Goal: Task Accomplishment & Management: Manage account settings

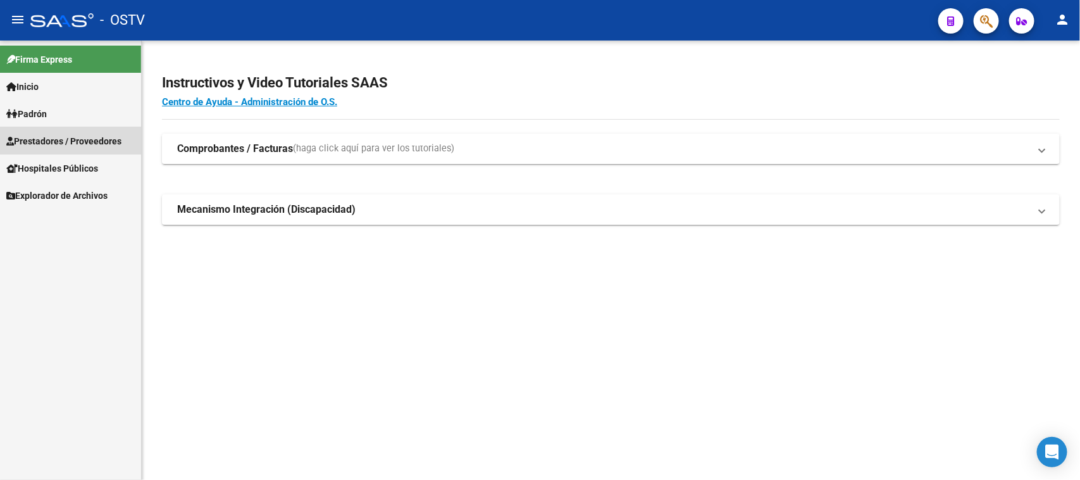
click at [42, 135] on span "Prestadores / Proveedores" at bounding box center [63, 141] width 115 height 14
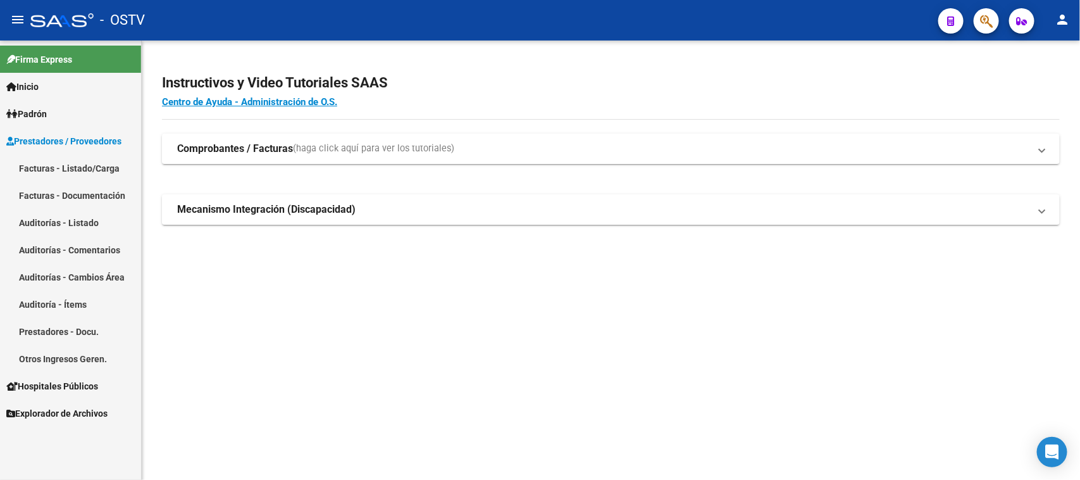
click at [48, 228] on link "Auditorías - Listado" at bounding box center [70, 222] width 141 height 27
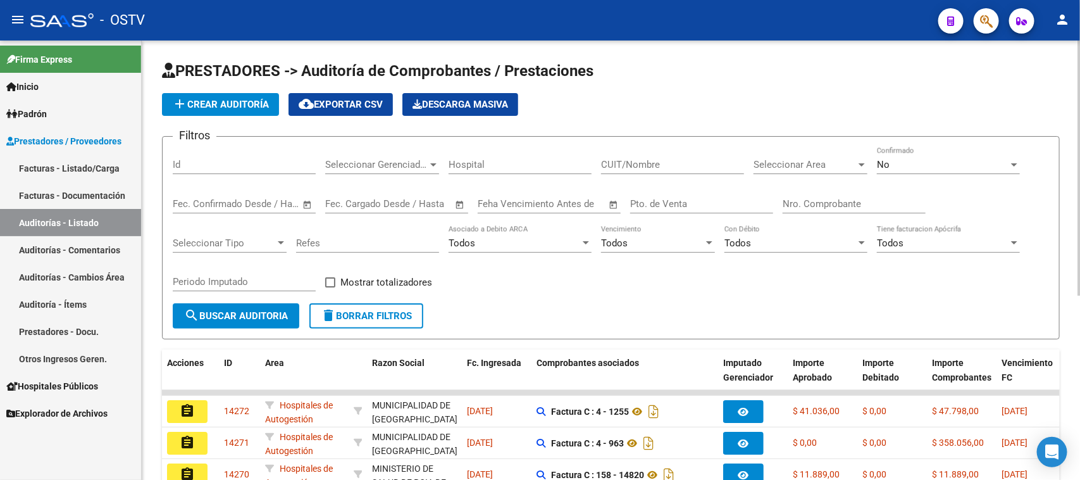
click at [959, 172] on div "No Confirmado" at bounding box center [948, 160] width 143 height 27
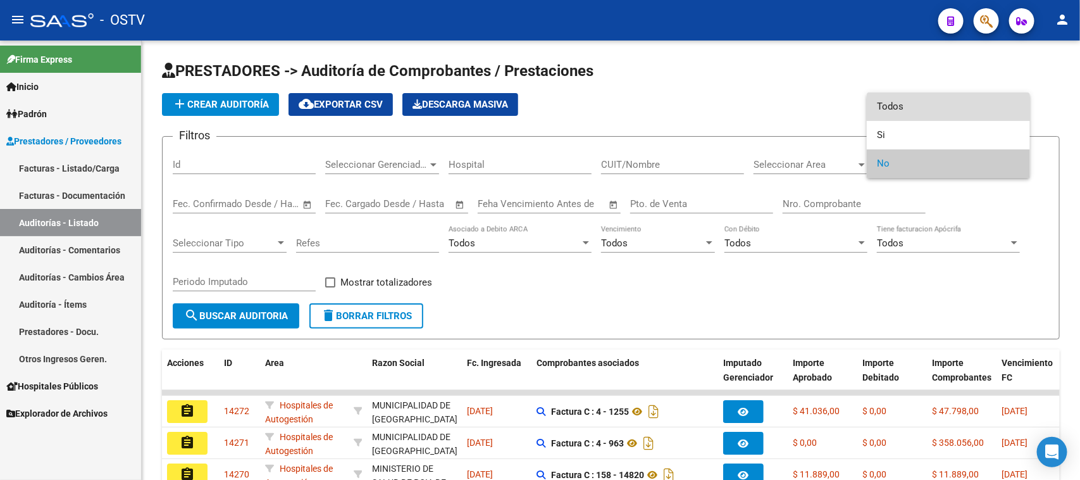
click at [953, 109] on span "Todos" at bounding box center [948, 106] width 143 height 28
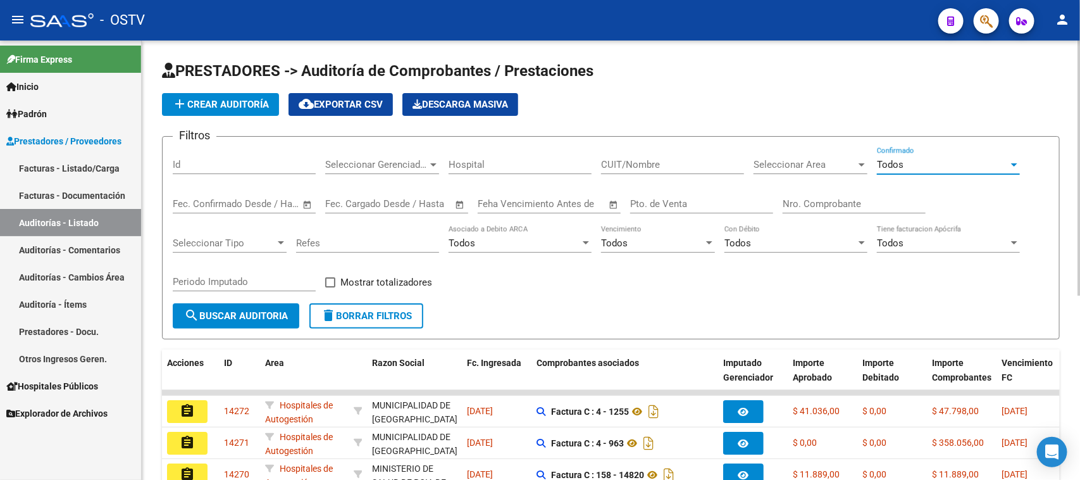
click at [699, 204] on input "Pto. de Venta" at bounding box center [701, 203] width 143 height 11
type input "6"
click at [817, 209] on div "Nro. Comprobante" at bounding box center [854, 199] width 143 height 27
click at [818, 200] on input "Nro. Comprobante" at bounding box center [854, 203] width 143 height 11
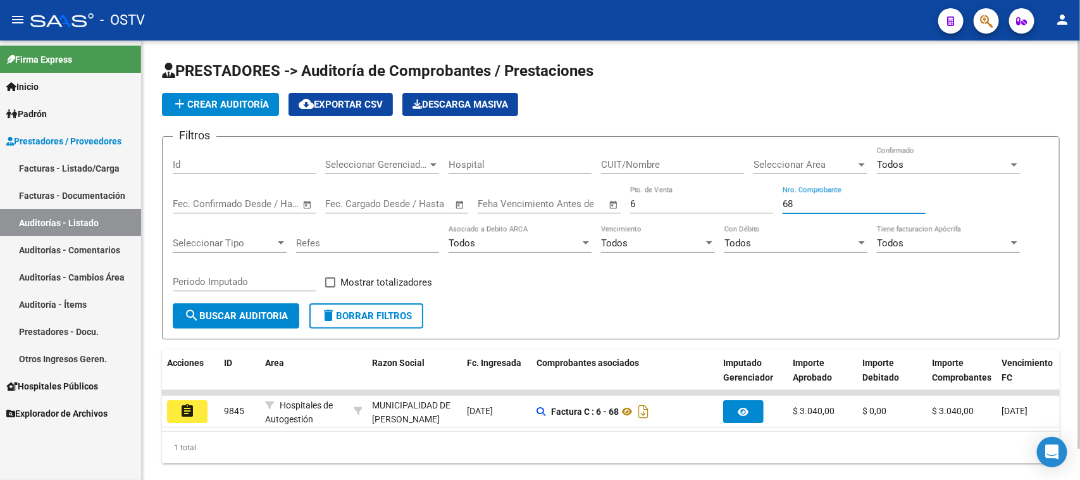
click at [745, 193] on div "Filtros Id Seleccionar Gerenciador Seleccionar Gerenciador Hospital CUIT/Nombre…" at bounding box center [611, 225] width 876 height 156
type input "2"
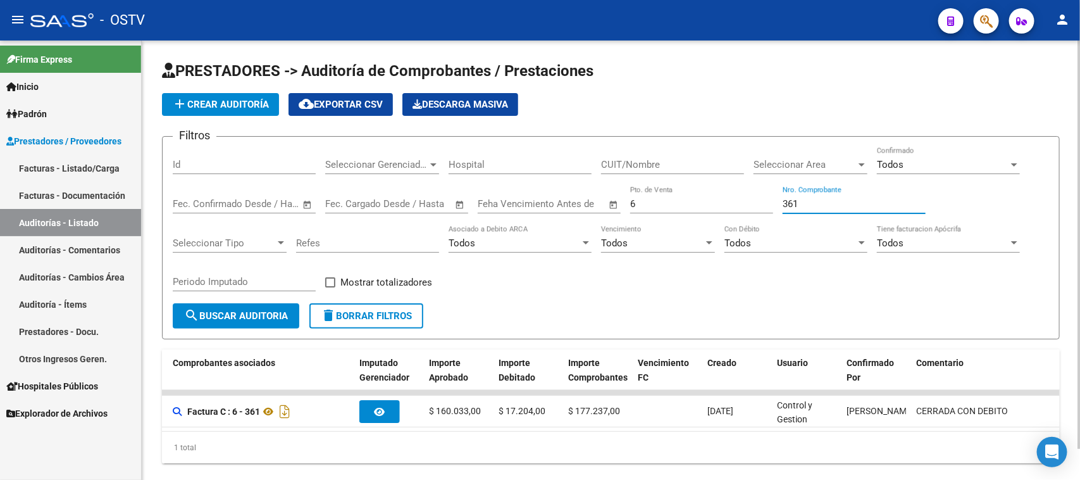
scroll to position [0, 476]
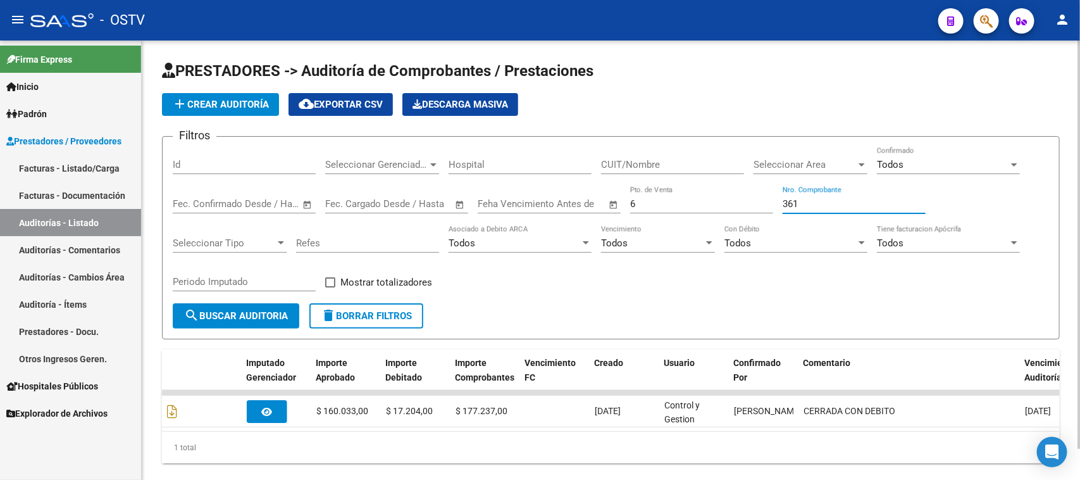
click at [811, 201] on input "361" at bounding box center [854, 203] width 143 height 11
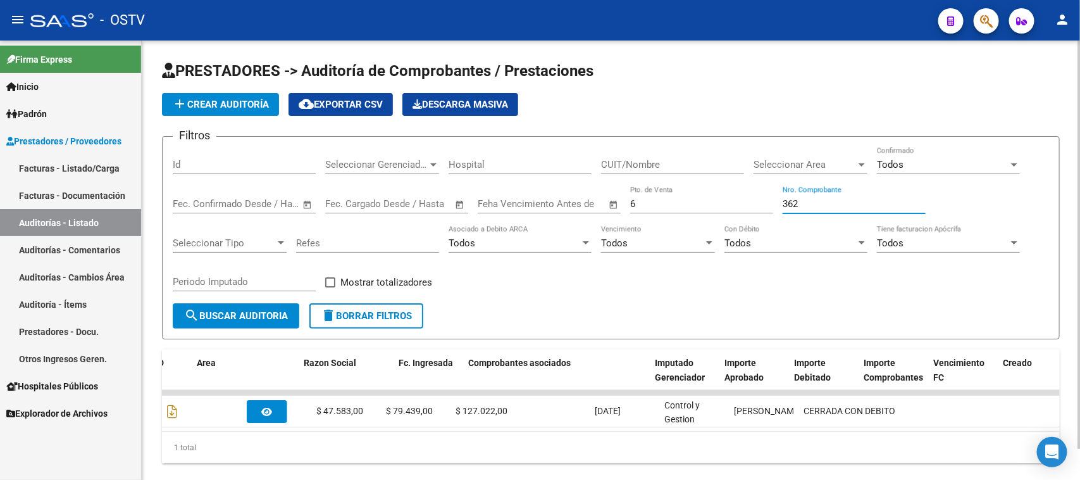
scroll to position [0, 68]
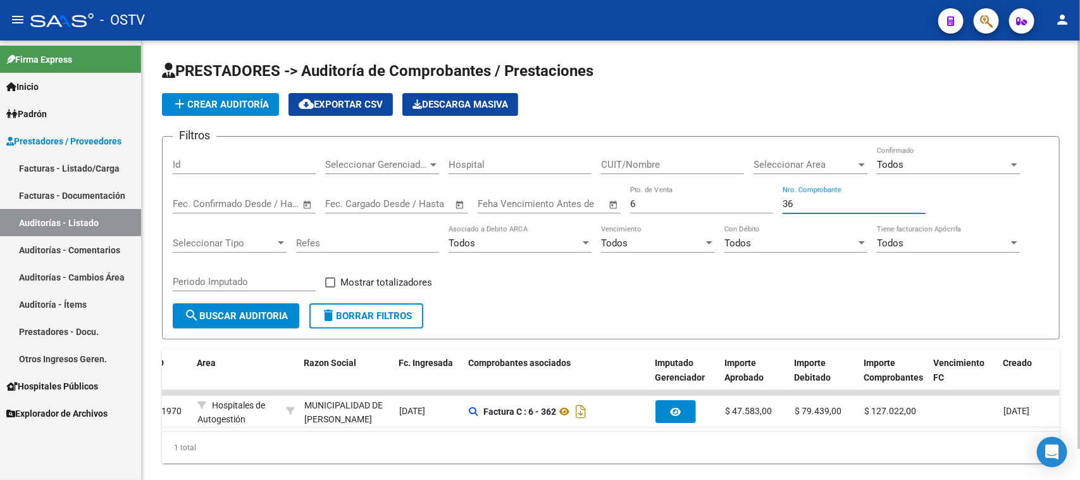
type input "3"
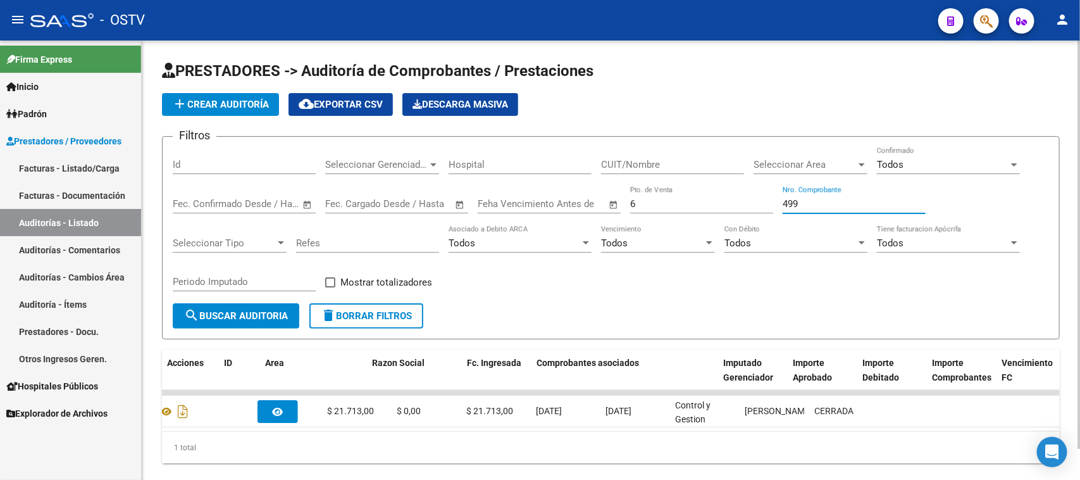
scroll to position [0, 0]
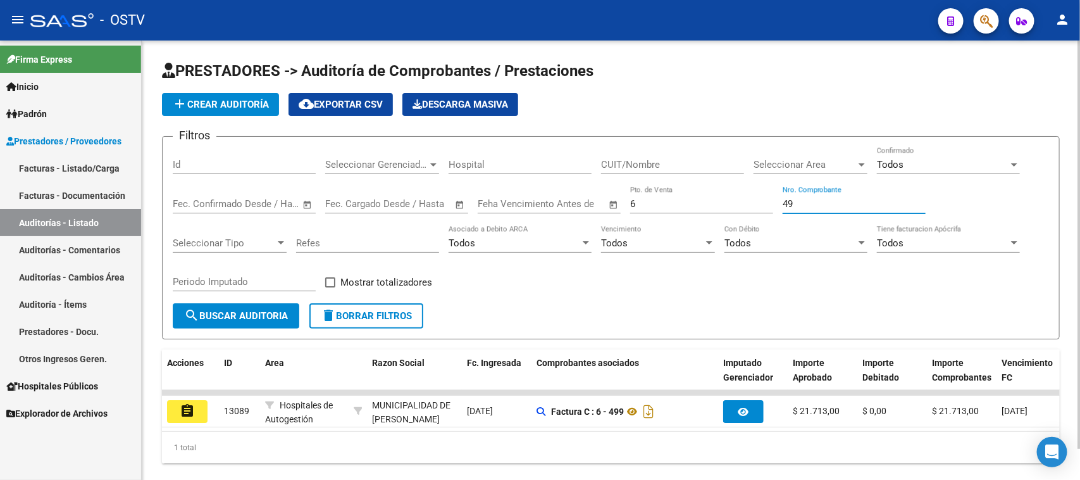
type input "4"
type input "500"
drag, startPoint x: 807, startPoint y: 204, endPoint x: 719, endPoint y: 207, distance: 87.4
click at [726, 204] on div "Filtros Id Seleccionar Gerenciador Seleccionar Gerenciador Hospital CUIT/Nombre…" at bounding box center [611, 225] width 876 height 156
drag, startPoint x: 642, startPoint y: 201, endPoint x: 601, endPoint y: 201, distance: 41.1
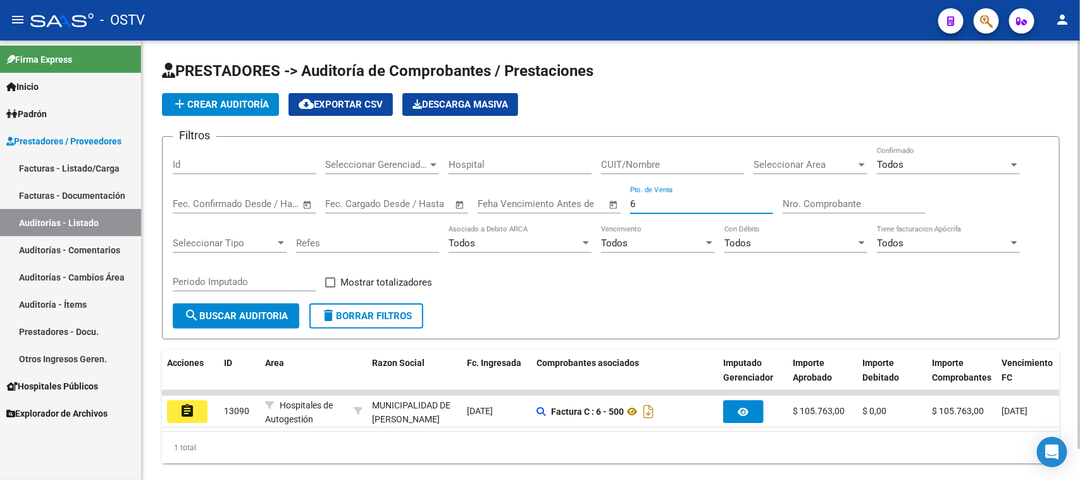
click at [601, 201] on div "Filtros Id Seleccionar Gerenciador Seleccionar Gerenciador Hospital CUIT/Nombre…" at bounding box center [611, 225] width 876 height 156
click at [801, 203] on input "Nro. Comprobante" at bounding box center [854, 203] width 143 height 11
drag, startPoint x: 808, startPoint y: 202, endPoint x: 758, endPoint y: 201, distance: 50.0
click at [758, 201] on div "Filtros Id Seleccionar Gerenciador Seleccionar Gerenciador Hospital CUIT/Nombre…" at bounding box center [611, 225] width 876 height 156
type input "3599"
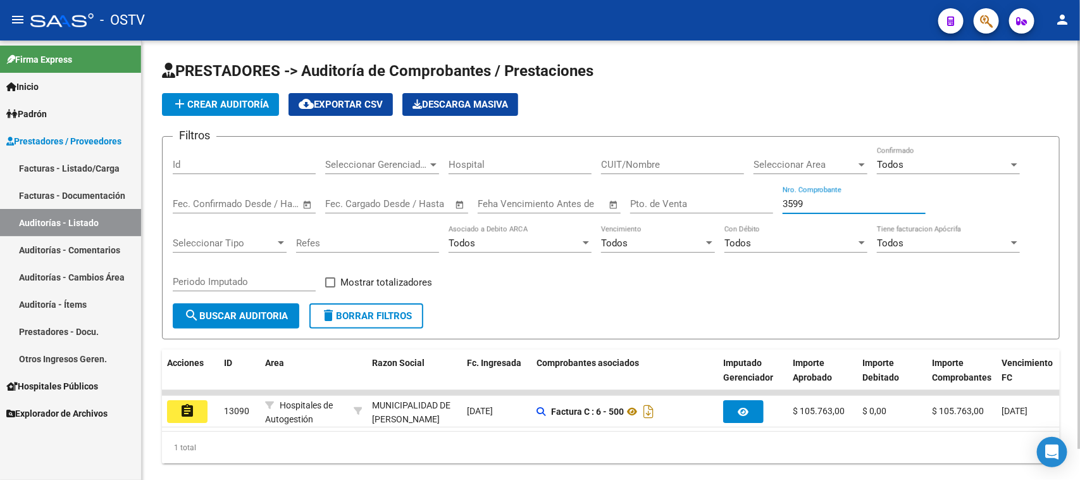
click at [688, 204] on input "Pto. de Venta" at bounding box center [701, 203] width 143 height 11
paste input "1378"
type input "1378"
click at [259, 299] on div "Periodo Imputado" at bounding box center [244, 283] width 143 height 39
click at [260, 314] on span "search Buscar Auditoria" at bounding box center [236, 315] width 104 height 11
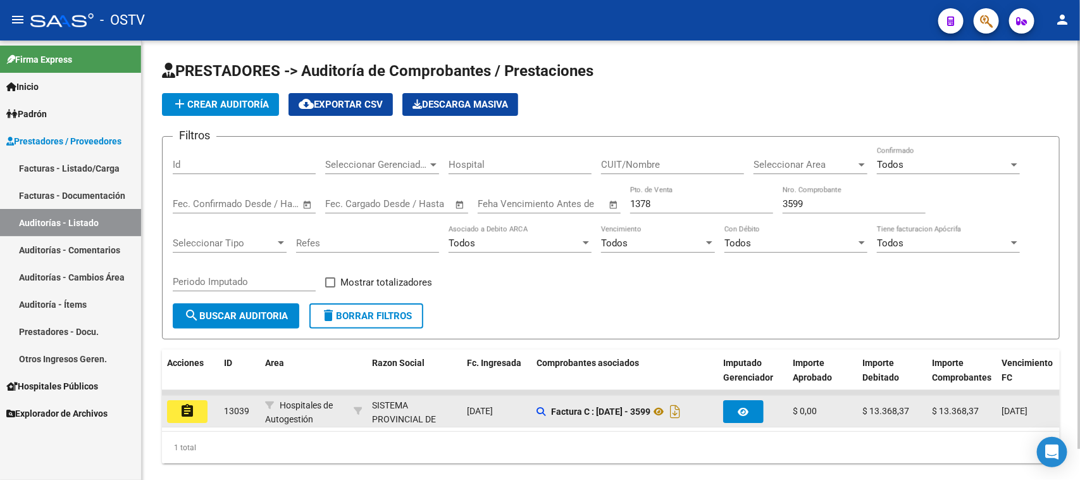
click at [190, 406] on mat-icon "assignment" at bounding box center [187, 410] width 15 height 15
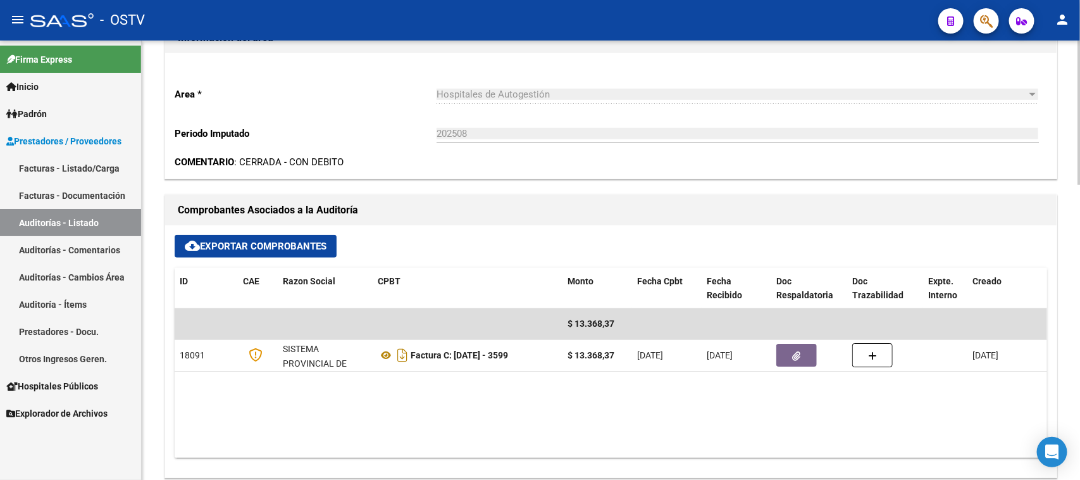
scroll to position [395, 0]
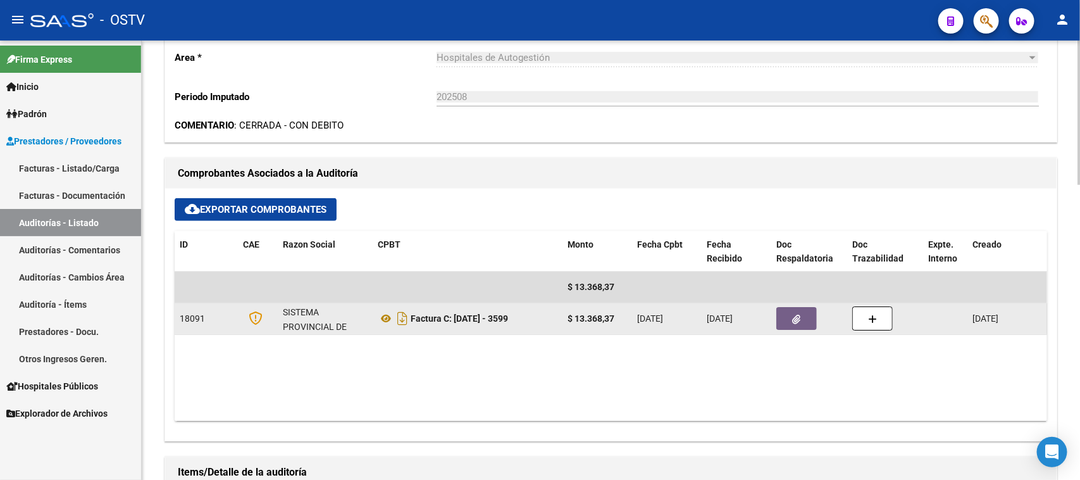
click at [800, 316] on icon "button" at bounding box center [797, 318] width 8 height 9
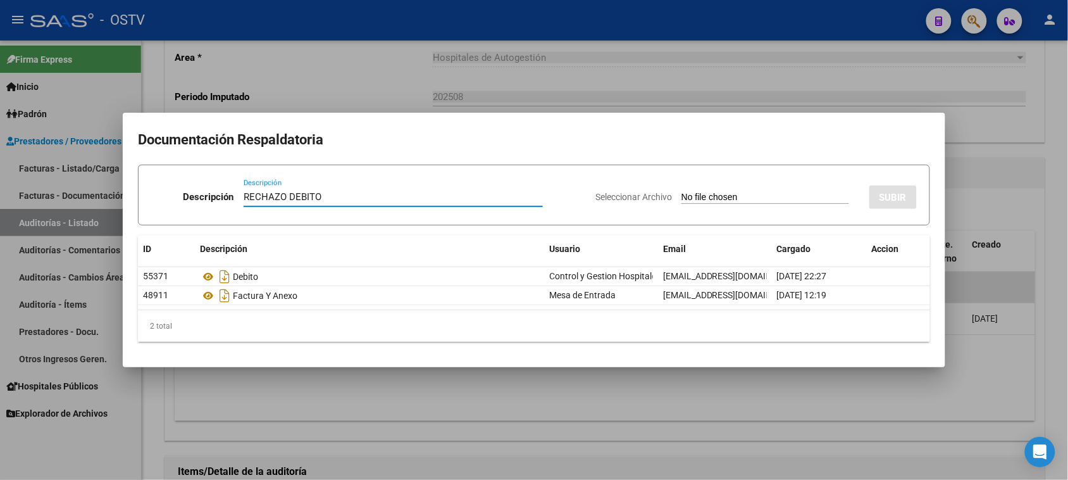
type input "RECHAZO DEBITO"
click at [721, 197] on input "Seleccionar Archivo" at bounding box center [765, 198] width 168 height 12
type input "C:\fakepath\RECHAZO DEBITO [DATE]-3599.xlsx"
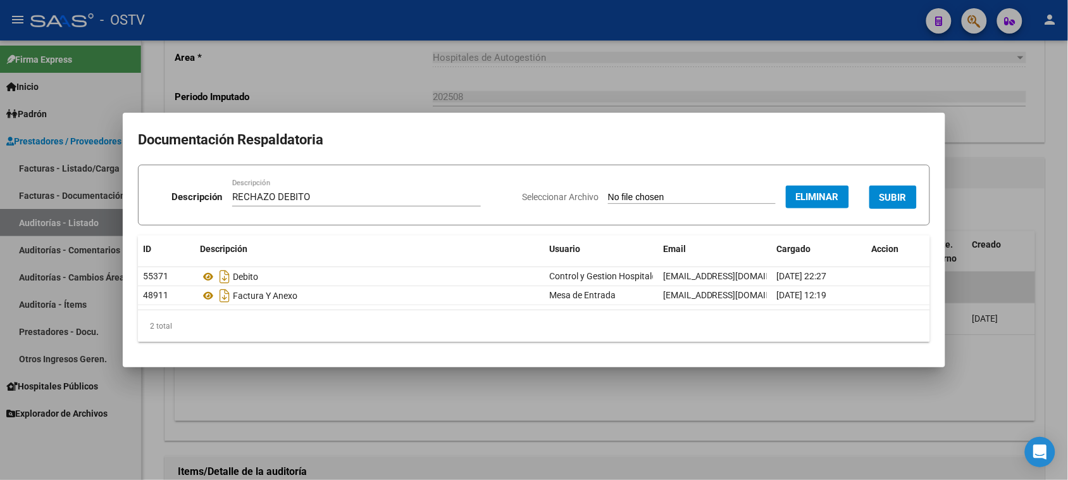
click at [889, 190] on button "SUBIR" at bounding box center [892, 196] width 47 height 23
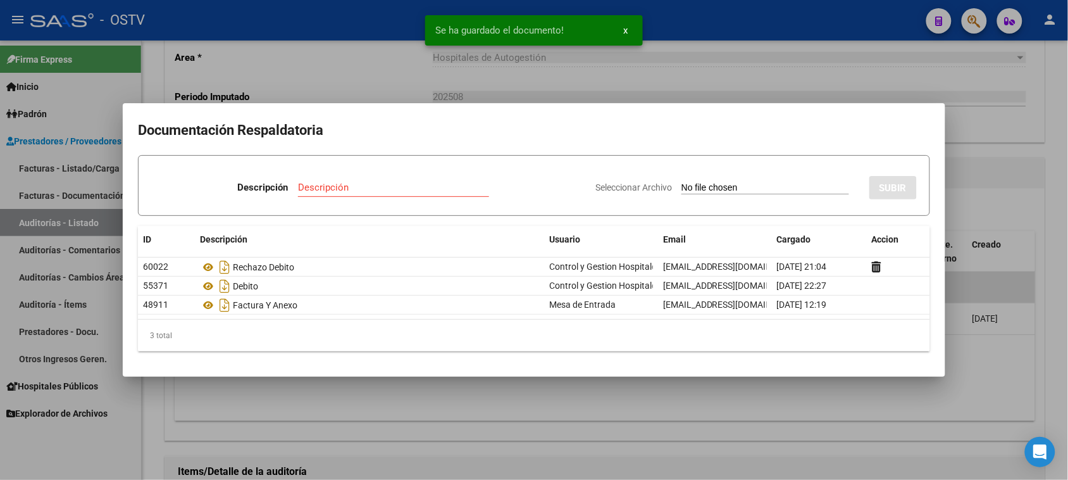
click at [1001, 182] on div at bounding box center [534, 240] width 1068 height 480
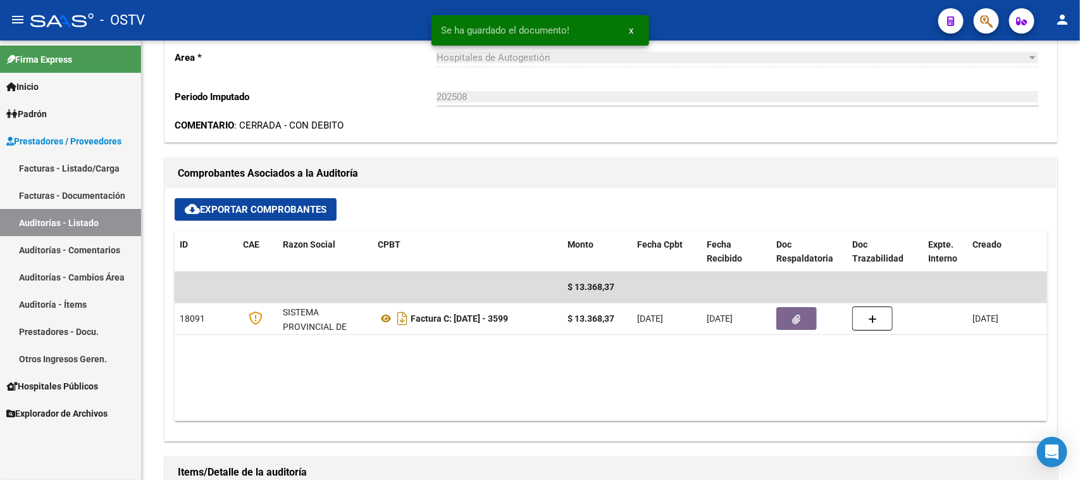
click at [92, 226] on link "Auditorías - Listado" at bounding box center [70, 222] width 141 height 27
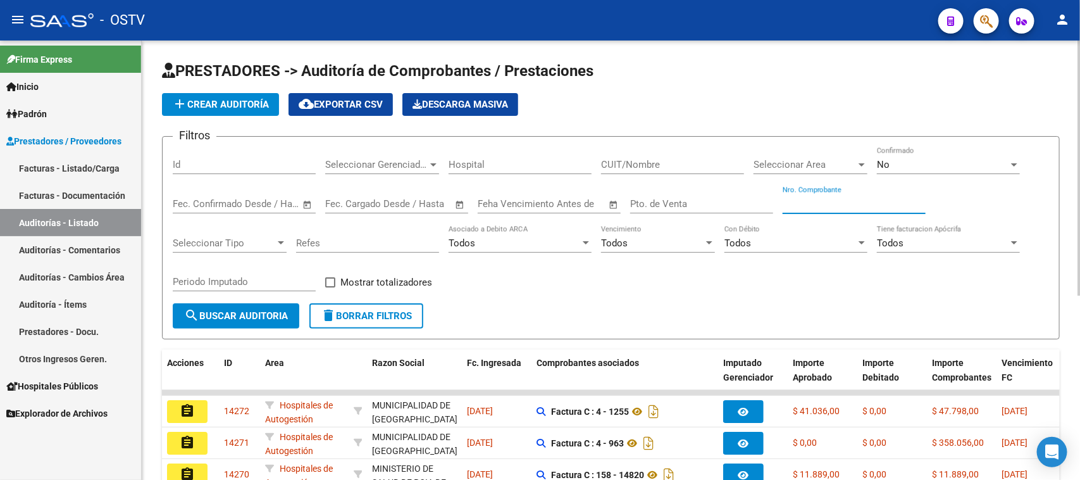
click at [800, 200] on input "Nro. Comprobante" at bounding box center [854, 203] width 143 height 11
click at [887, 163] on span "No" at bounding box center [883, 164] width 13 height 11
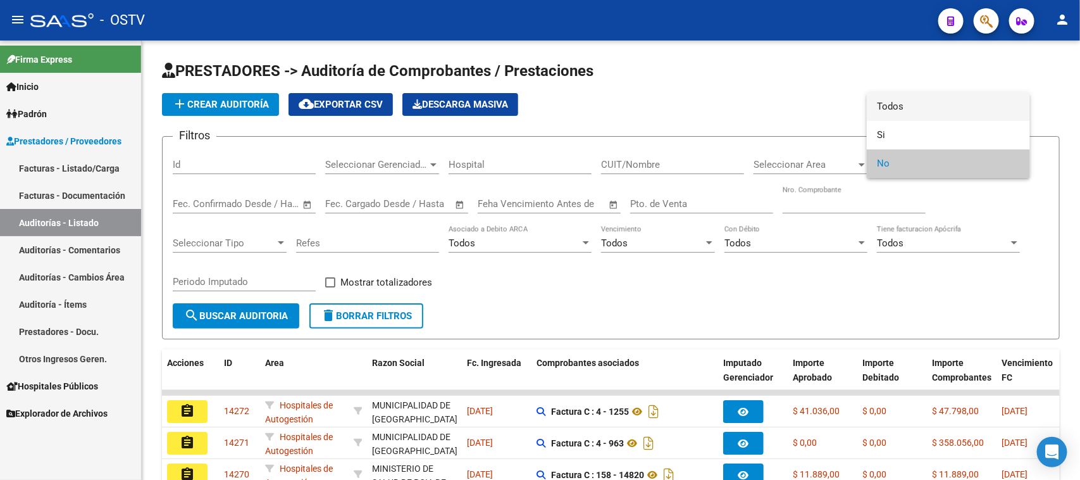
click at [900, 109] on span "Todos" at bounding box center [948, 106] width 143 height 28
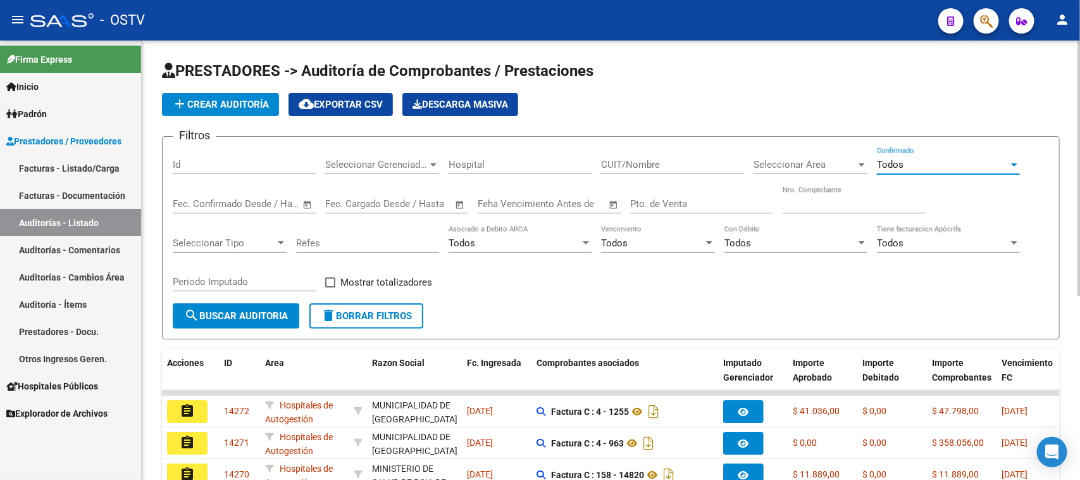
click at [791, 201] on input "Nro. Comprobante" at bounding box center [854, 203] width 143 height 11
type input "21329"
click at [247, 310] on span "search Buscar Auditoria" at bounding box center [236, 315] width 104 height 11
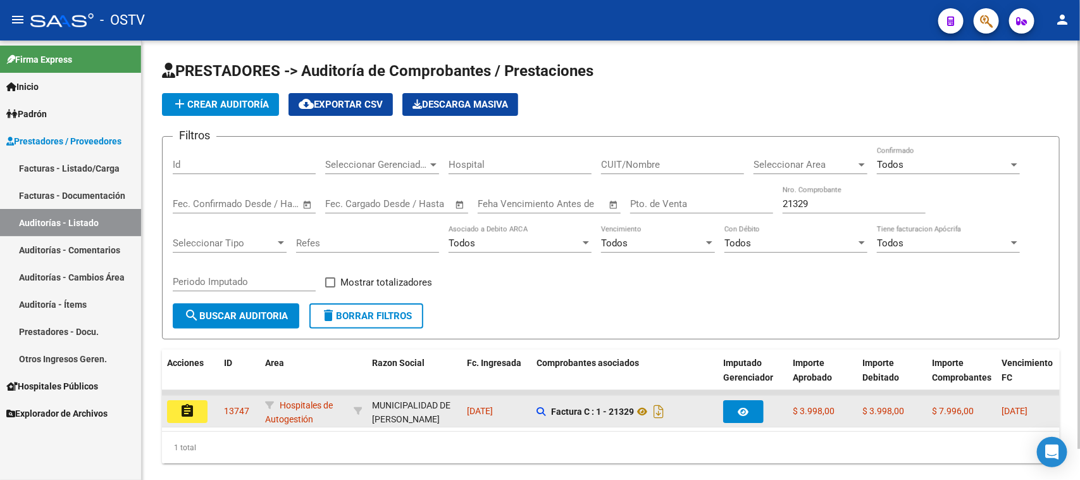
click at [204, 409] on button "assignment" at bounding box center [187, 411] width 40 height 23
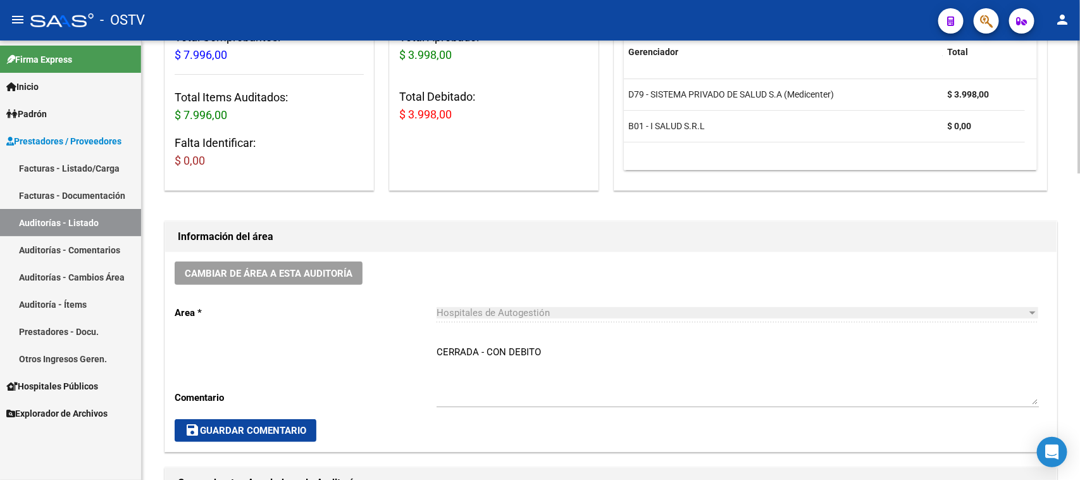
scroll to position [316, 0]
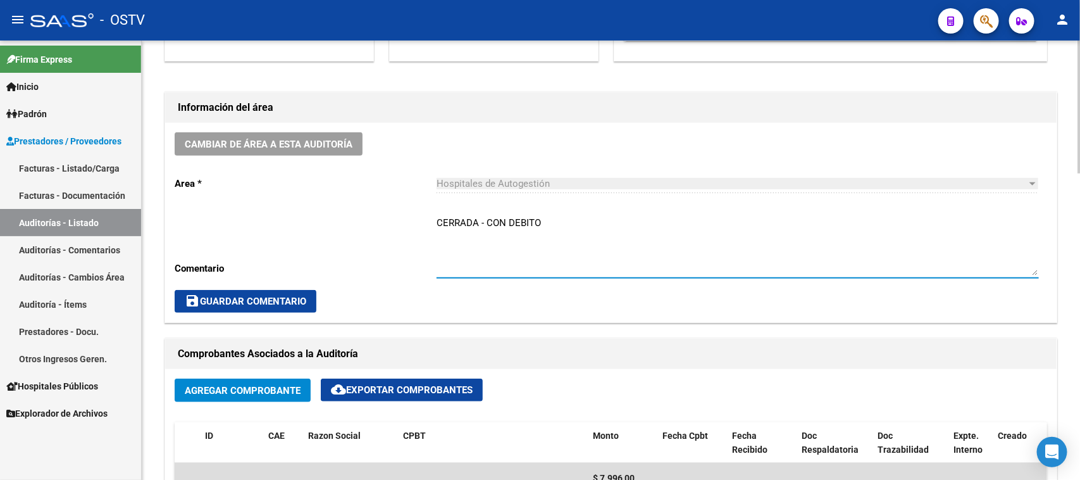
drag, startPoint x: 542, startPoint y: 218, endPoint x: 478, endPoint y: 213, distance: 64.1
click at [478, 213] on div "CERRADA - CON DEBITO Ingresar comentario" at bounding box center [738, 241] width 602 height 73
type textarea "CERRADA CON NC"
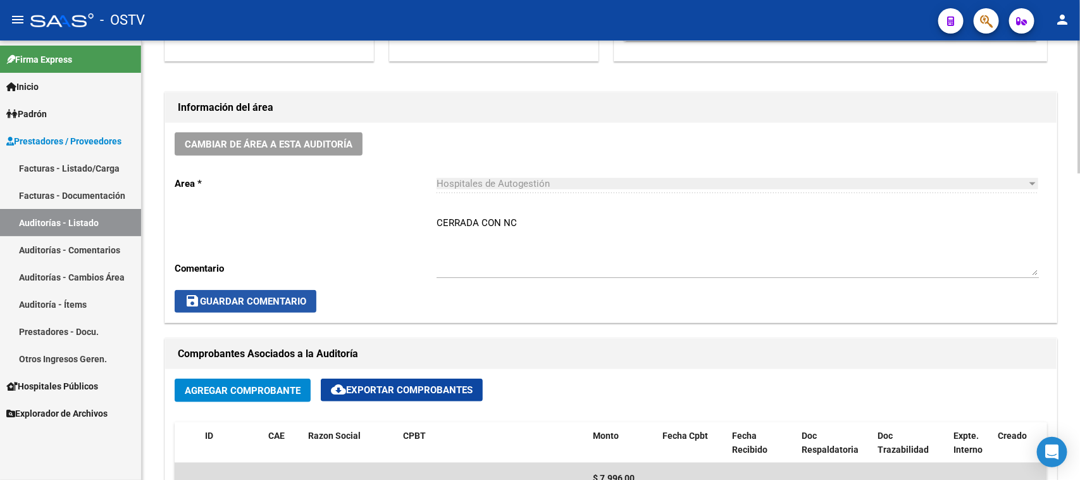
click at [288, 295] on span "save Guardar Comentario" at bounding box center [245, 300] width 121 height 11
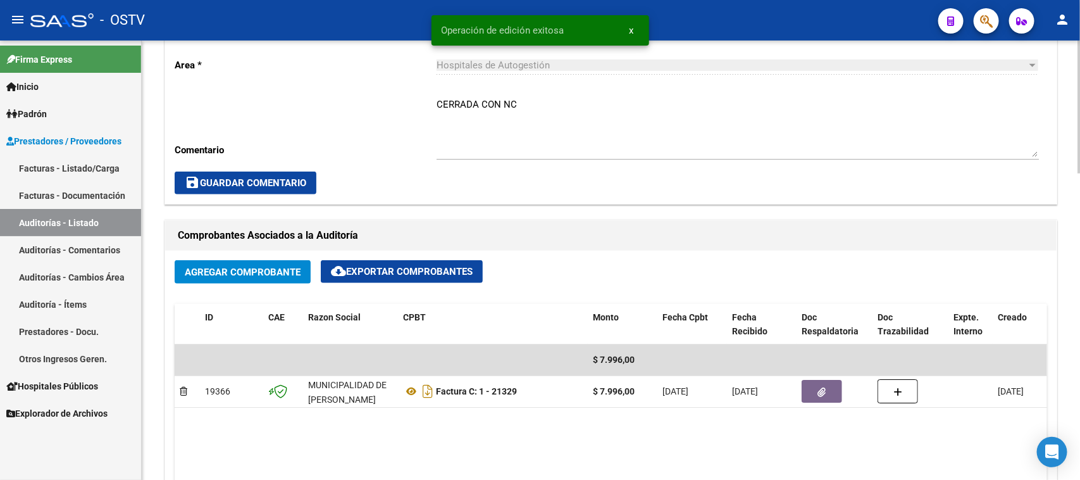
scroll to position [474, 0]
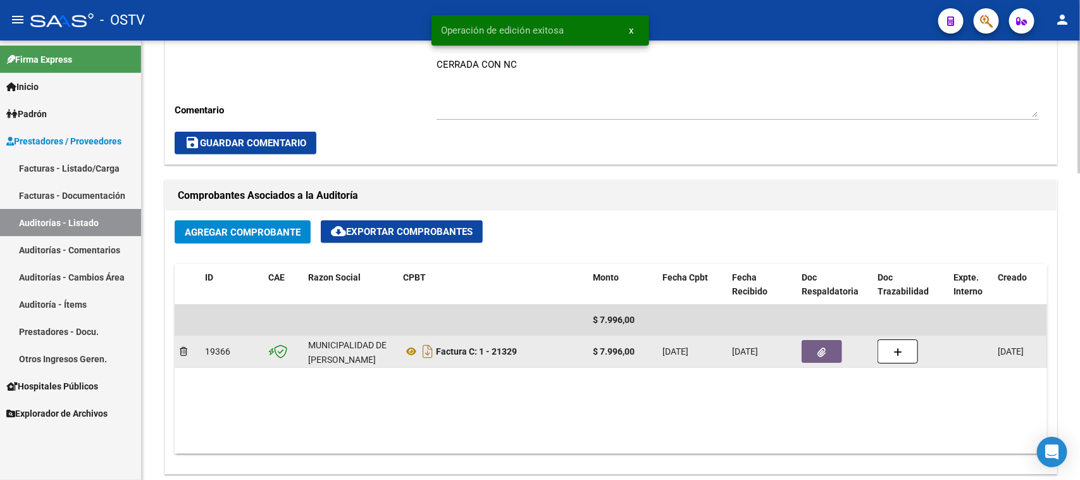
click at [815, 352] on button "button" at bounding box center [822, 351] width 40 height 23
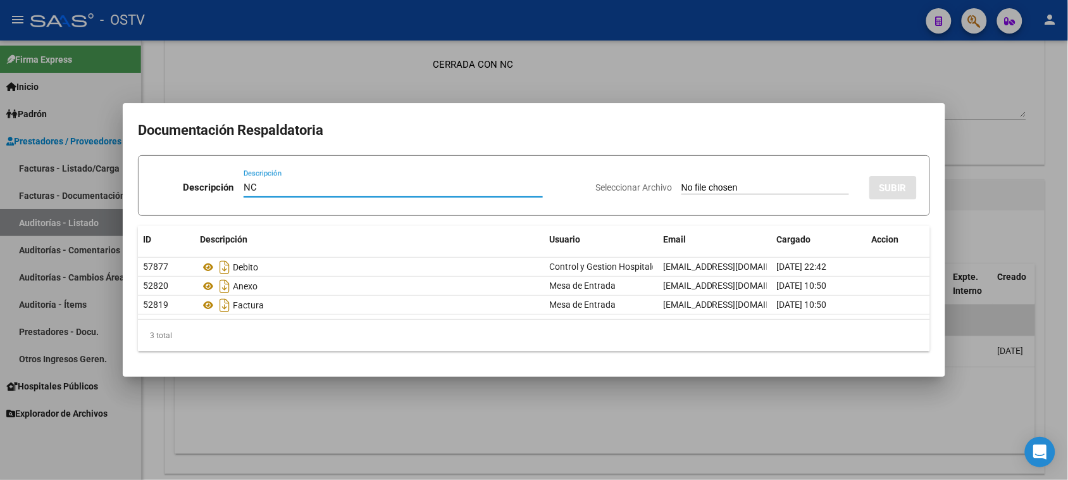
type input "NC"
click at [712, 187] on input "Seleccionar Archivo" at bounding box center [765, 188] width 168 height 12
type input "C:\fakepath\1-21329.pdf"
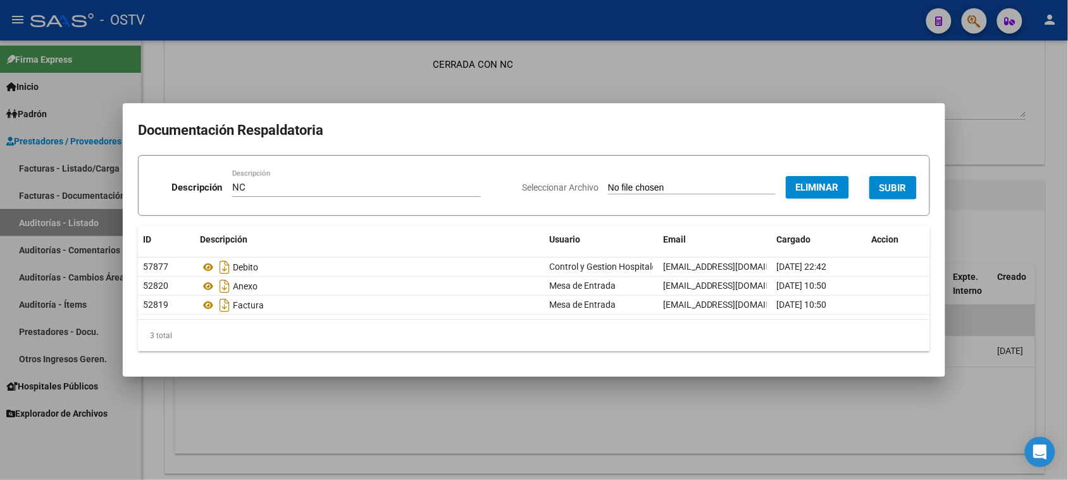
click at [894, 180] on button "SUBIR" at bounding box center [892, 187] width 47 height 23
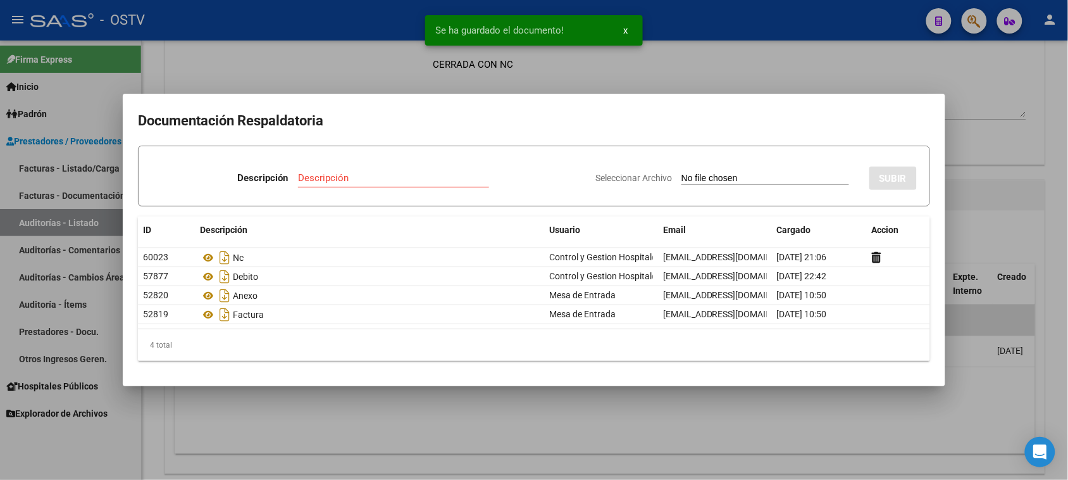
click at [978, 170] on div at bounding box center [534, 240] width 1068 height 480
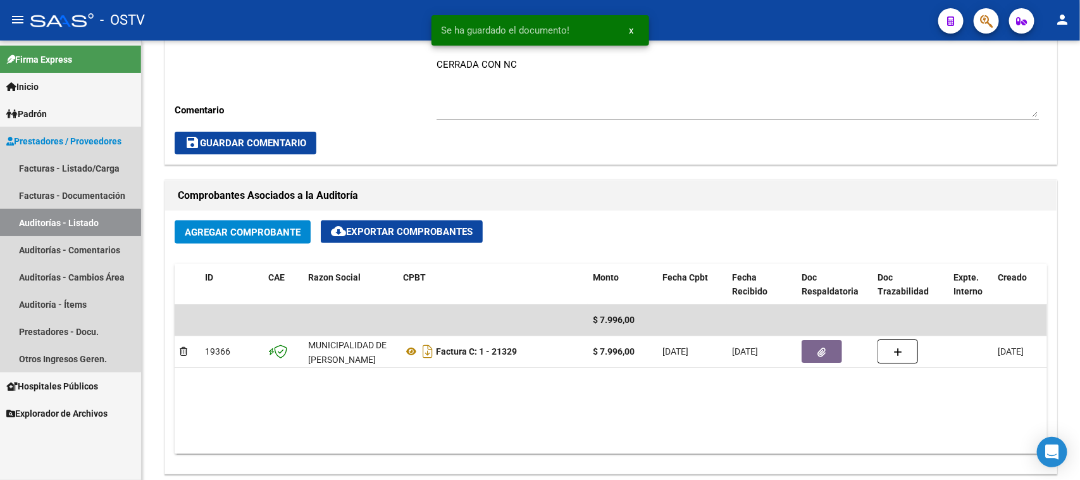
click at [46, 221] on link "Auditorías - Listado" at bounding box center [70, 222] width 141 height 27
